Goal: Use online tool/utility

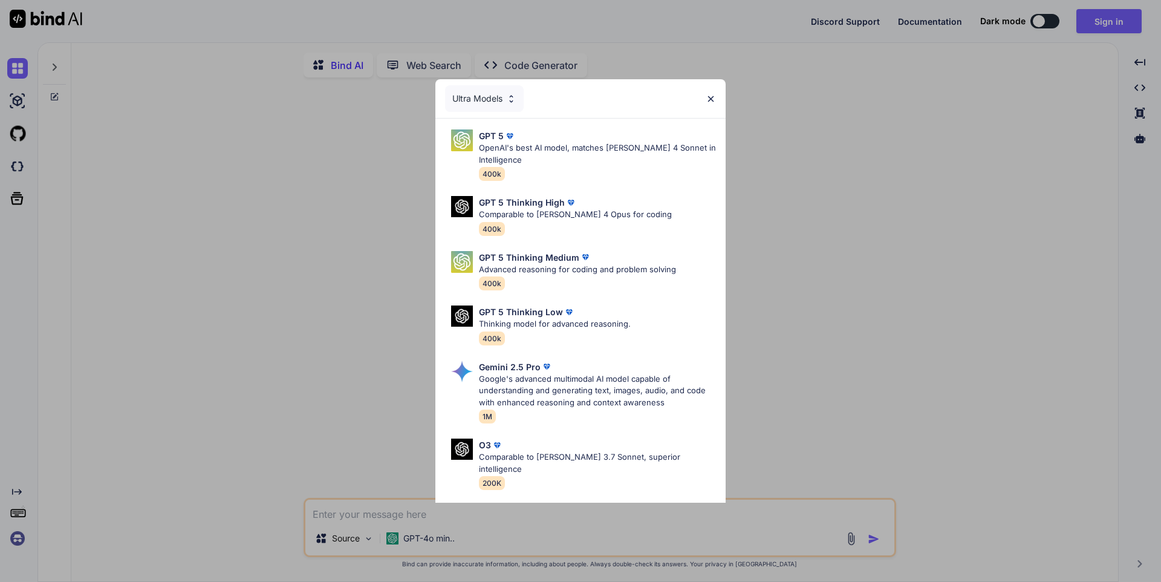
click at [710, 94] on img at bounding box center [710, 99] width 10 height 10
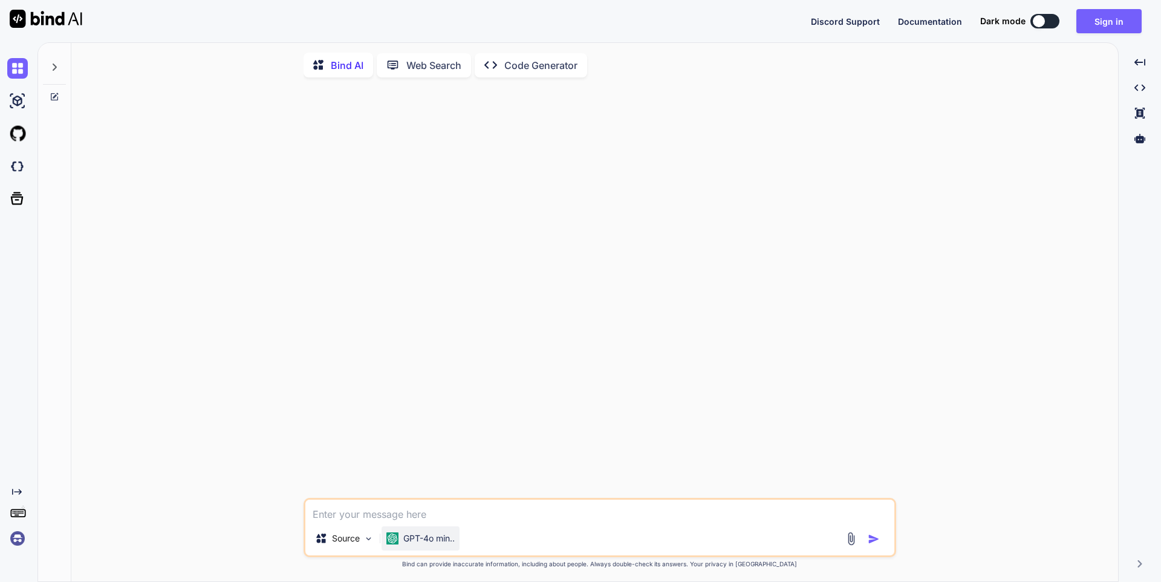
click at [439, 537] on p "GPT-4o min.." at bounding box center [428, 538] width 51 height 12
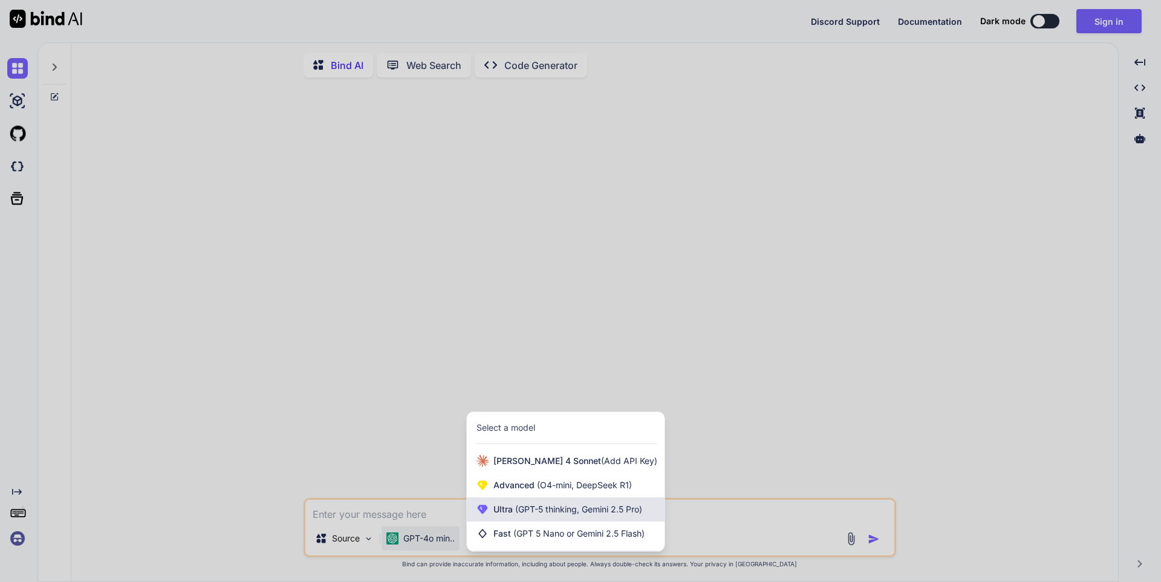
click at [516, 514] on span "(GPT-5 thinking, Gemini 2.5 Pro)" at bounding box center [577, 509] width 129 height 10
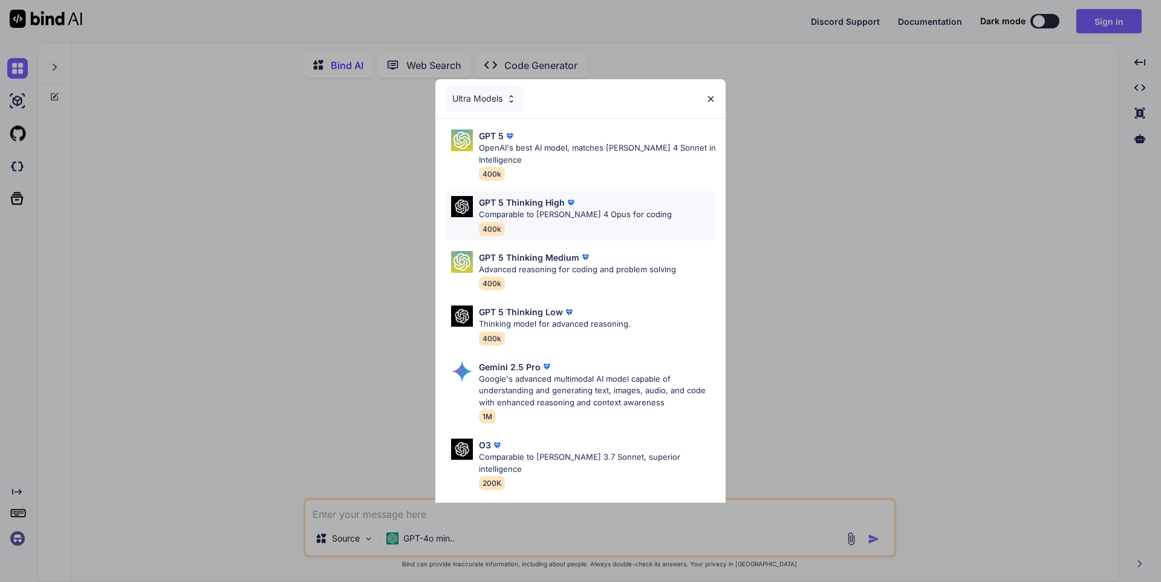
click at [620, 216] on p "Comparable to [PERSON_NAME] 4 Opus for coding" at bounding box center [575, 215] width 193 height 12
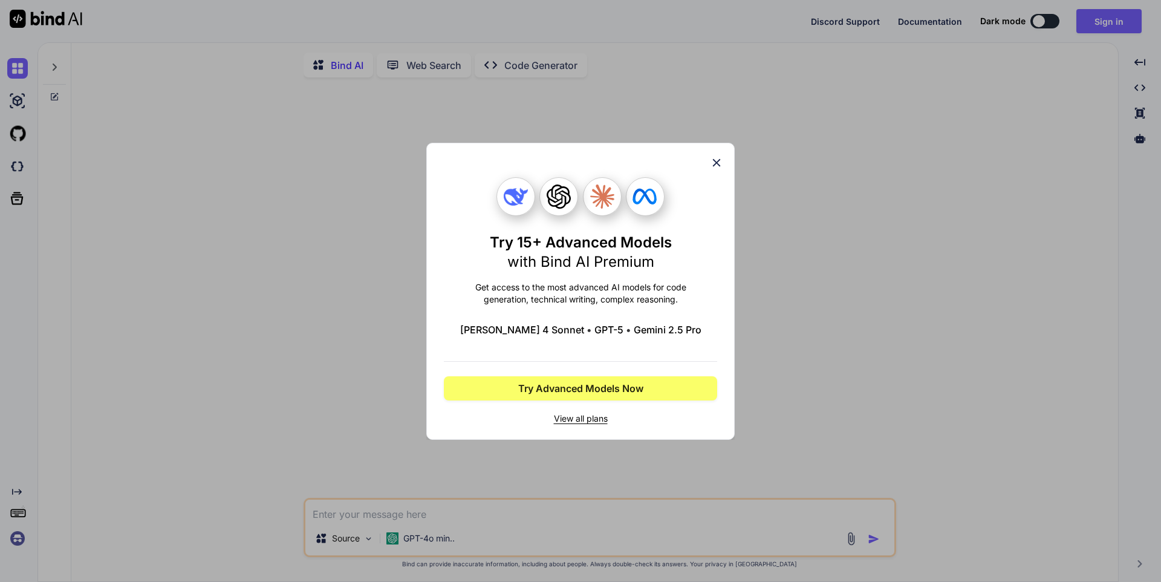
click at [721, 160] on icon at bounding box center [716, 162] width 13 height 13
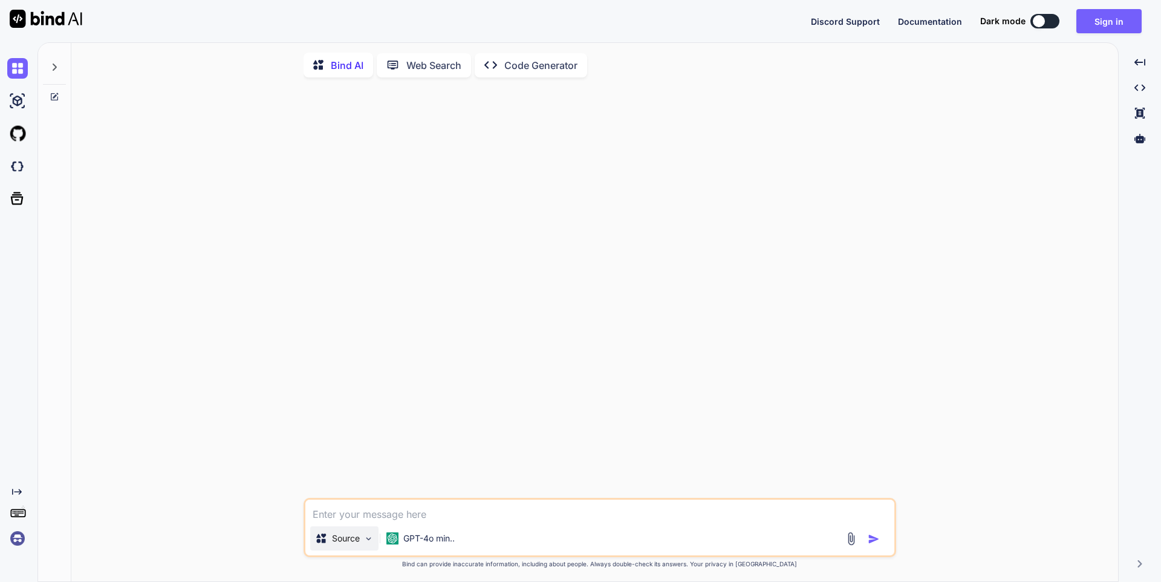
click at [354, 543] on p "Source" at bounding box center [346, 538] width 28 height 12
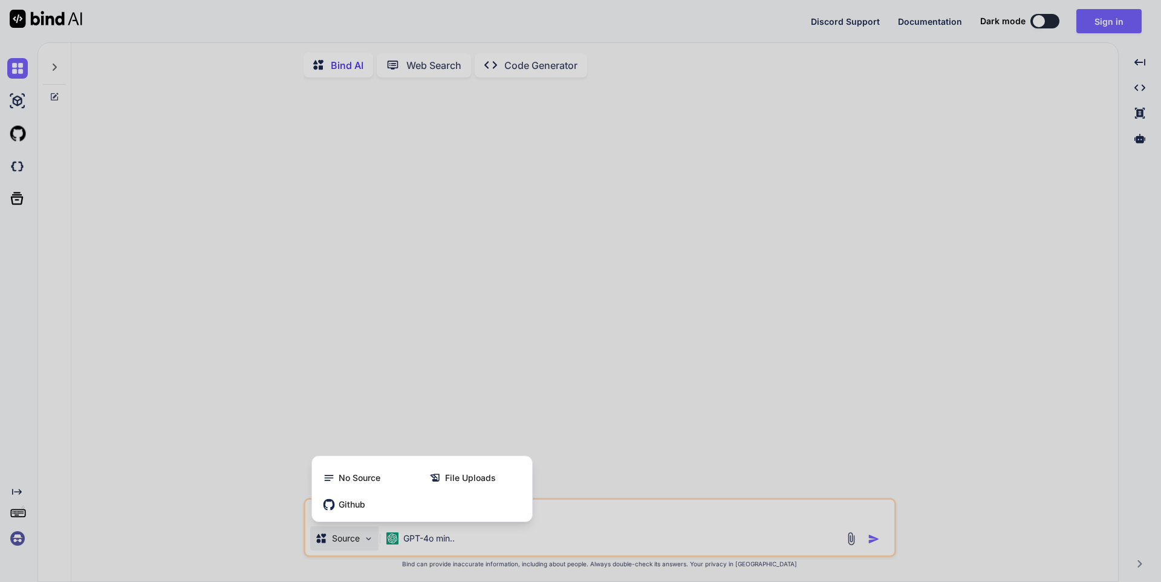
click at [258, 287] on div at bounding box center [580, 291] width 1161 height 582
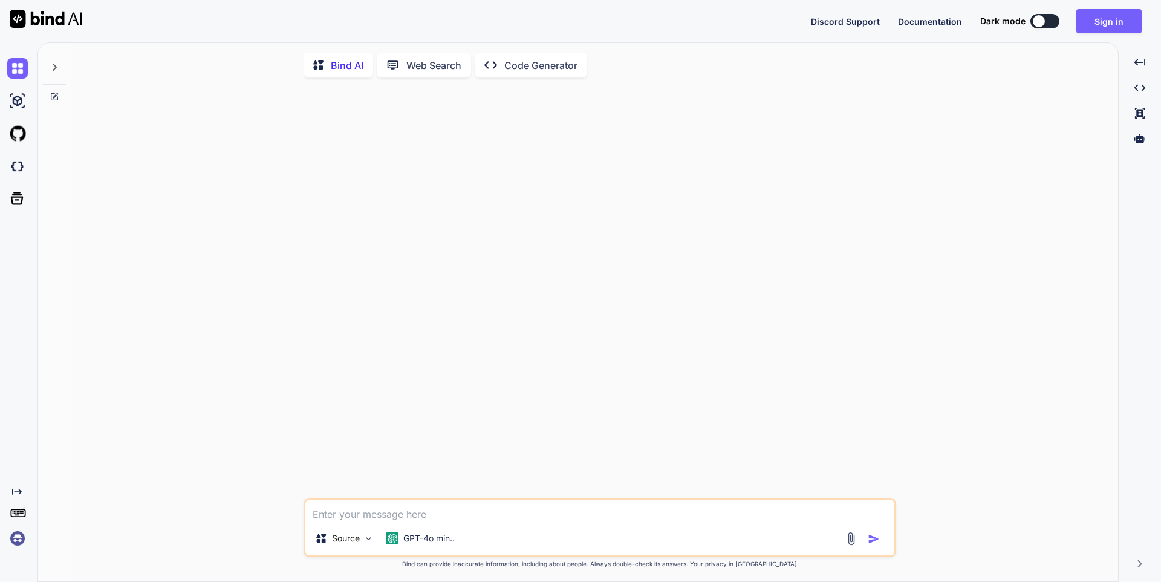
click at [1034, 28] on div "Dark mode" at bounding box center [1023, 21] width 86 height 15
click at [1041, 21] on div at bounding box center [1039, 21] width 12 height 12
type textarea "x"
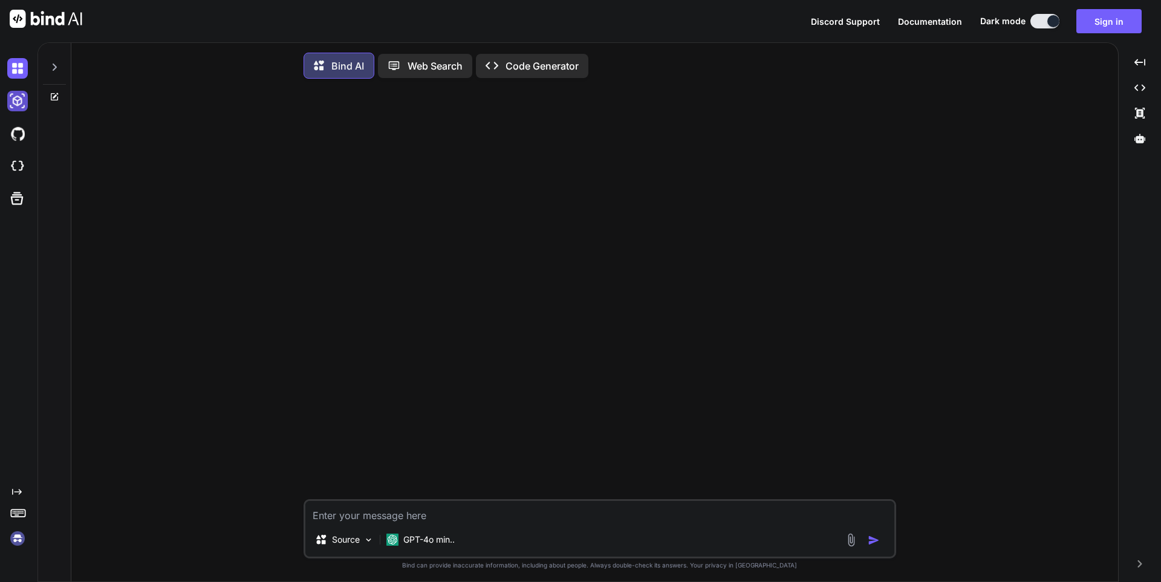
click at [18, 98] on img at bounding box center [17, 101] width 21 height 21
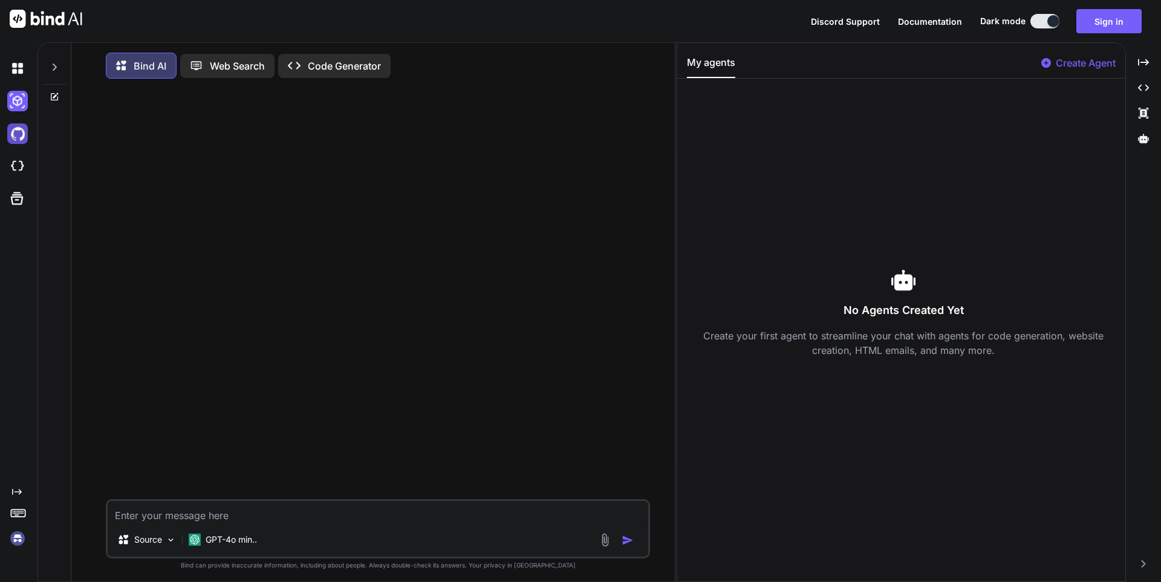
click at [17, 135] on img at bounding box center [17, 133] width 21 height 21
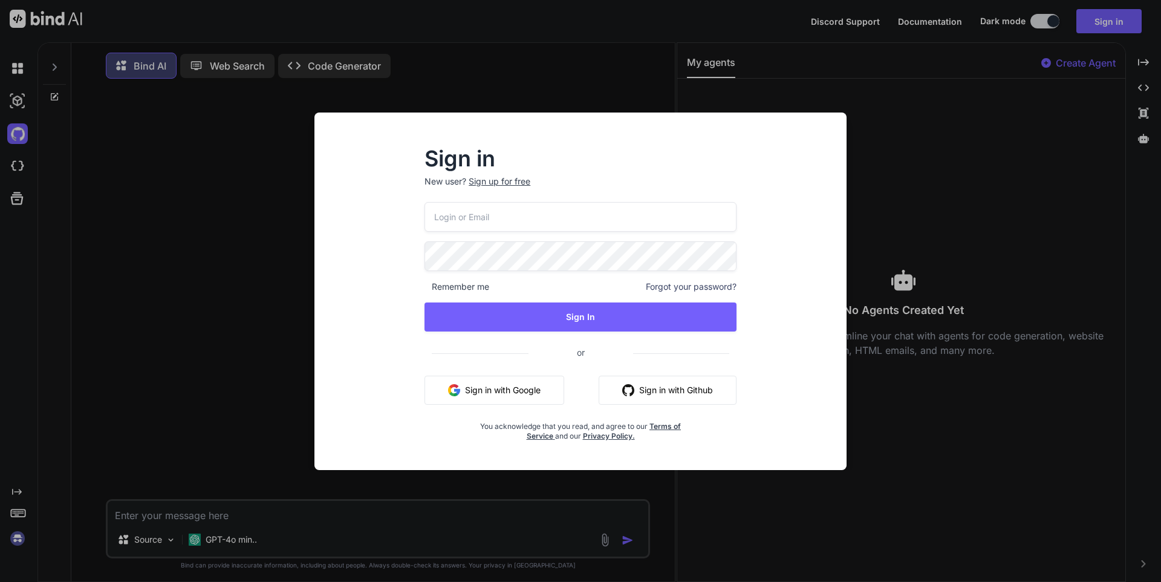
click at [30, 177] on div "Sign in New user? Sign up for free Remember me Forgot your password? Sign In or…" at bounding box center [580, 291] width 1161 height 582
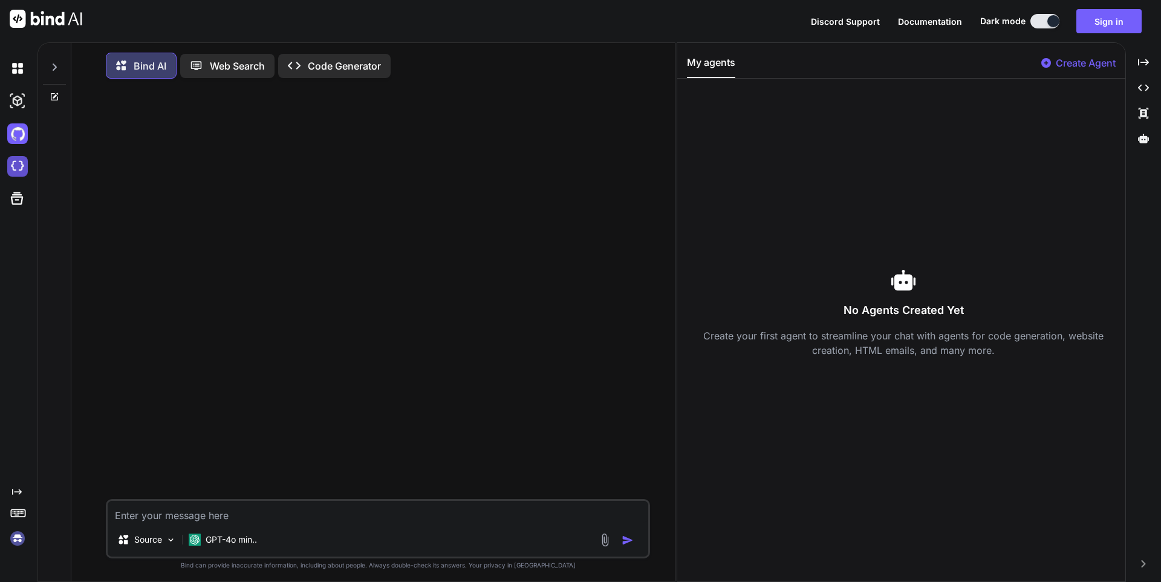
click at [22, 167] on img at bounding box center [17, 166] width 21 height 21
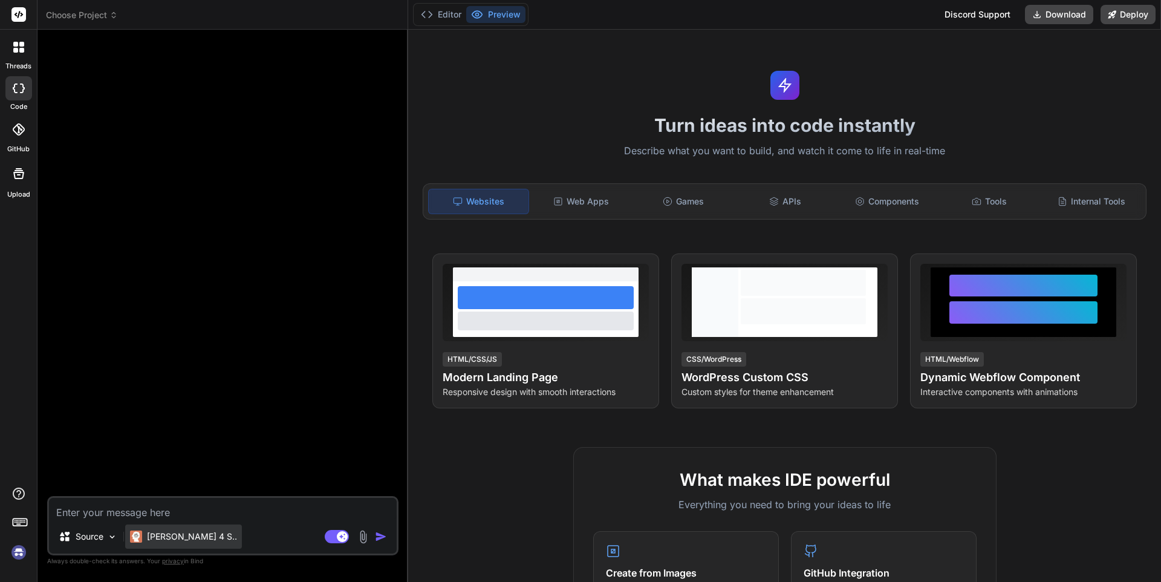
click at [187, 538] on p "Claude 4 S.." at bounding box center [192, 536] width 90 height 12
type textarea "x"
